Goal: Navigation & Orientation: Find specific page/section

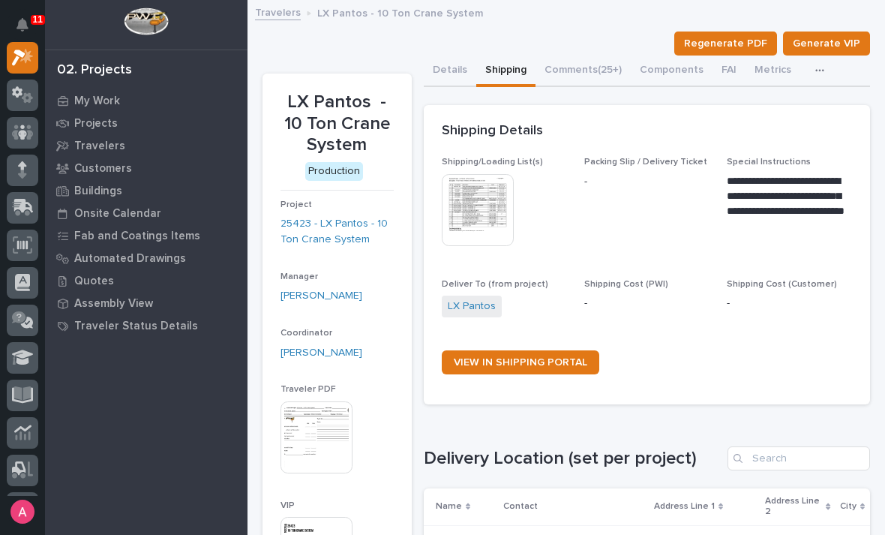
click at [81, 97] on p "My Work" at bounding box center [97, 102] width 46 height 14
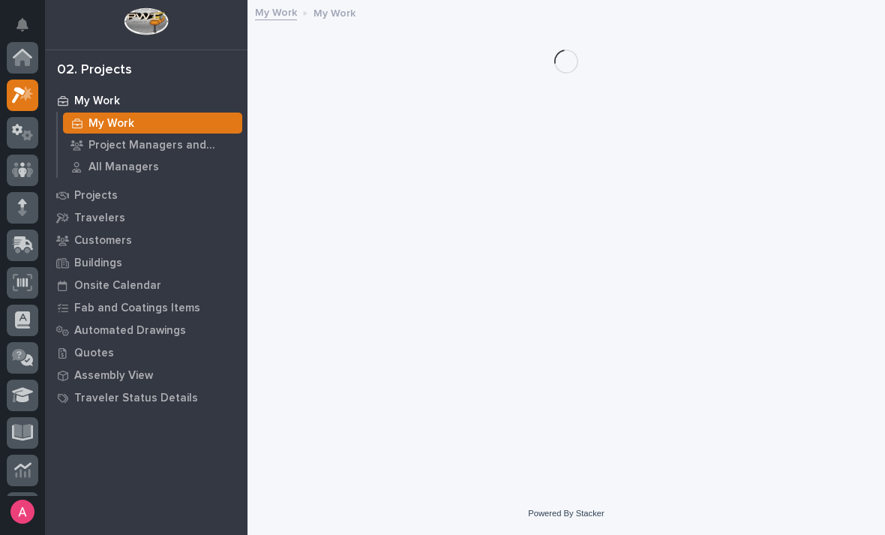
scroll to position [38, 0]
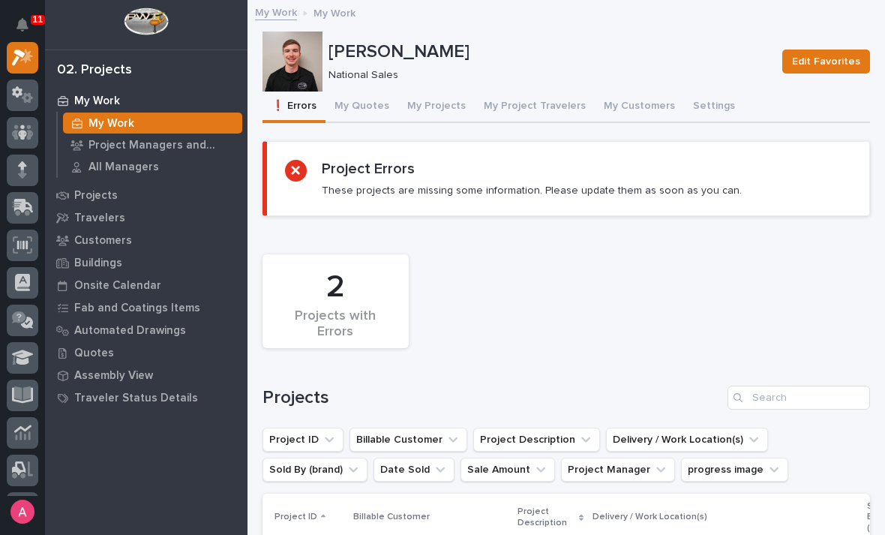
click at [431, 107] on button "My Projects" at bounding box center [436, 108] width 77 height 32
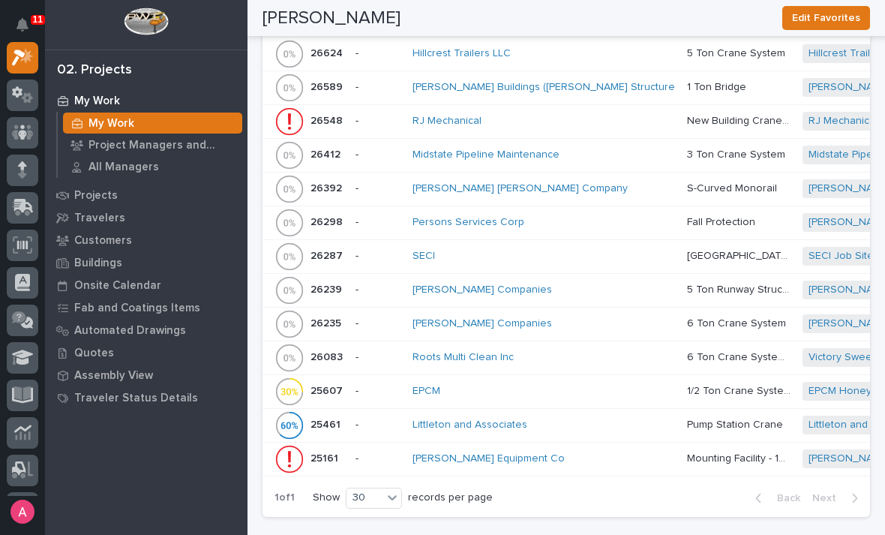
scroll to position [844, 0]
click at [532, 283] on div "Mazzella Companies" at bounding box center [544, 289] width 263 height 13
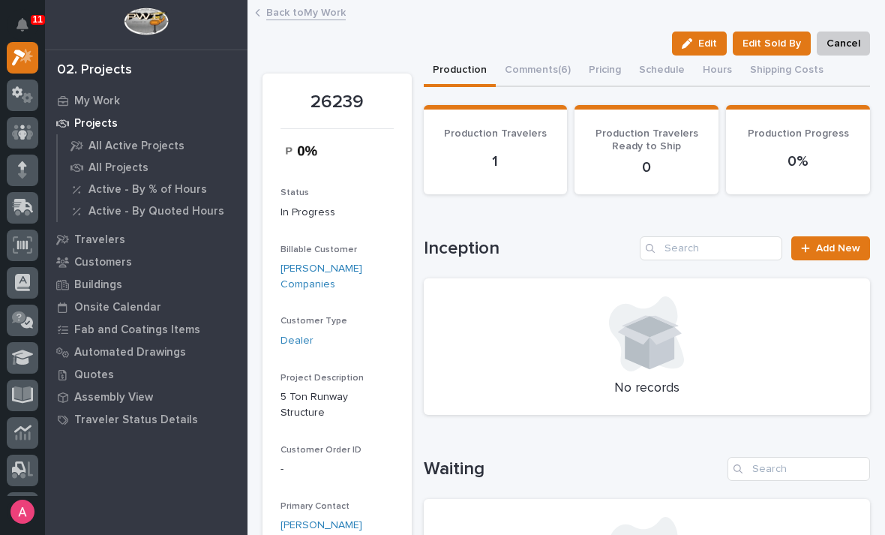
click at [554, 67] on button "Comments (6)" at bounding box center [538, 72] width 84 height 32
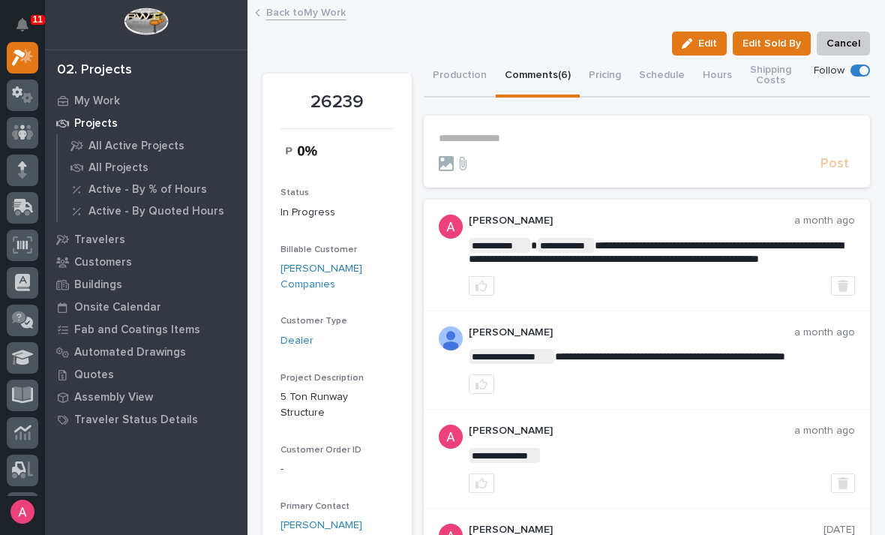
click at [461, 72] on button "Production" at bounding box center [460, 77] width 72 height 42
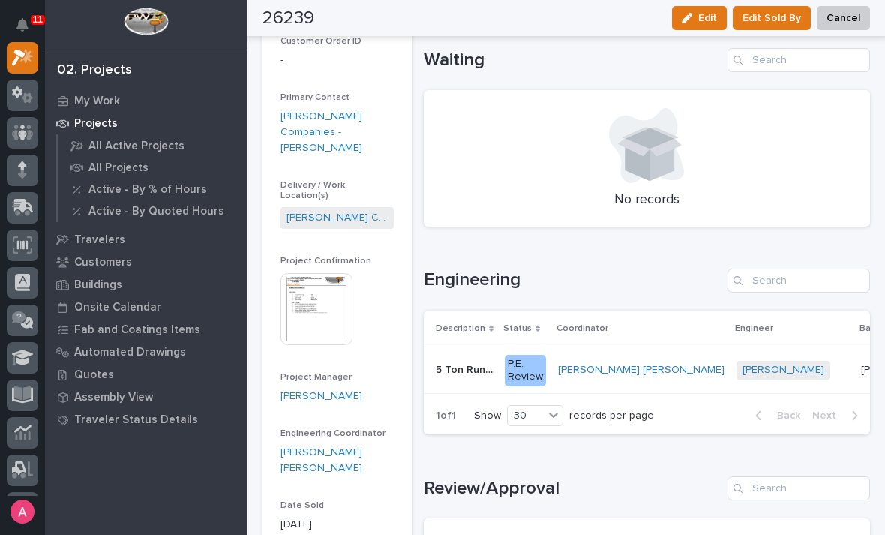
scroll to position [451, 0]
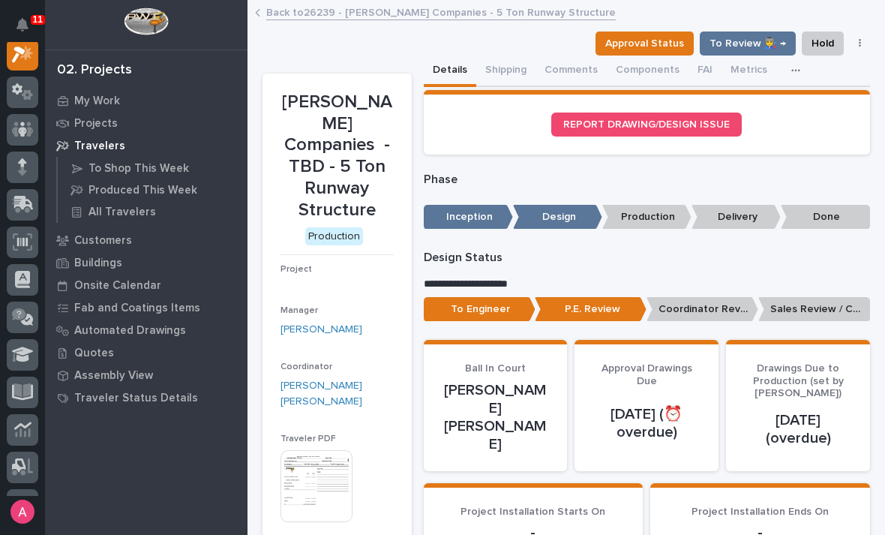
scroll to position [38, 0]
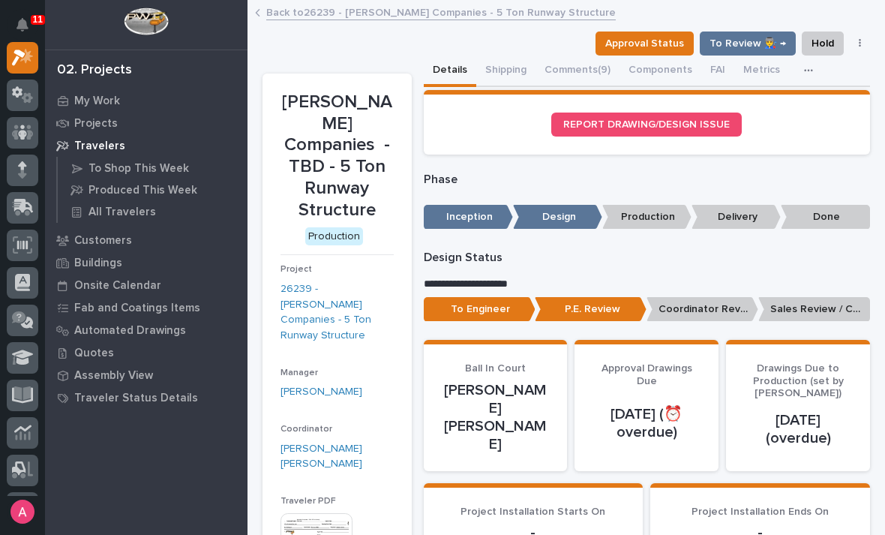
click at [578, 62] on button "Comments (9)" at bounding box center [578, 72] width 84 height 32
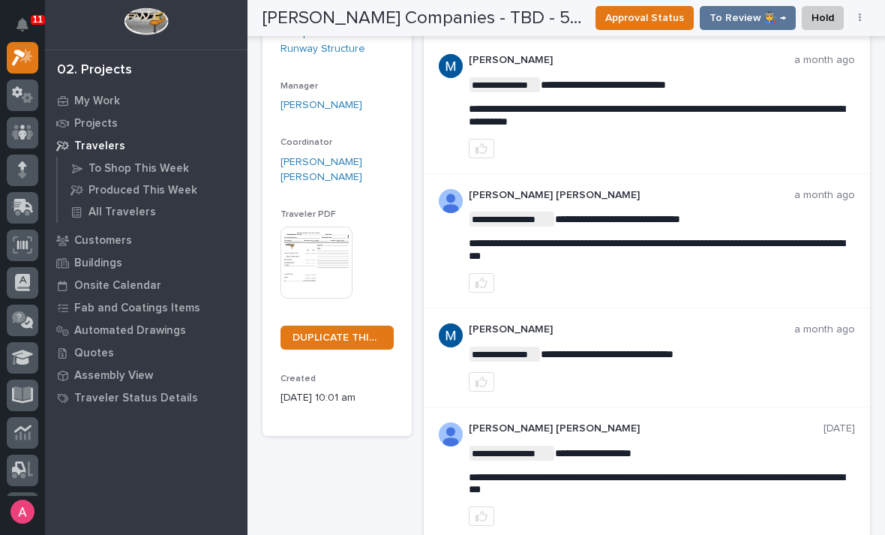
scroll to position [282, 0]
